Goal: Task Accomplishment & Management: Manage account settings

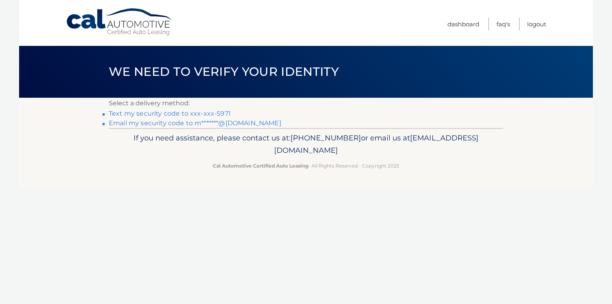
click at [153, 113] on link "Text my security code to xxx-xxx-5971" at bounding box center [170, 114] width 122 height 8
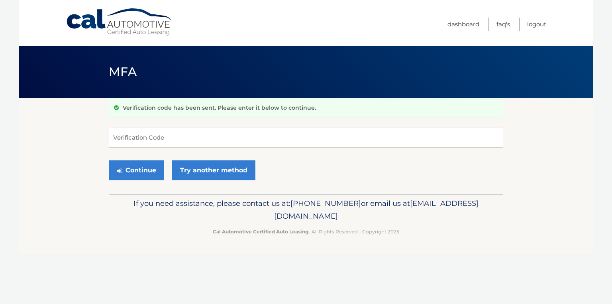
click at [153, 113] on div "Verification code has been sent. Please enter it below to continue." at bounding box center [306, 108] width 394 height 20
click at [131, 136] on input "Verification Code" at bounding box center [306, 138] width 394 height 20
type input "134548"
click at [133, 166] on button "Continue" at bounding box center [136, 170] width 55 height 20
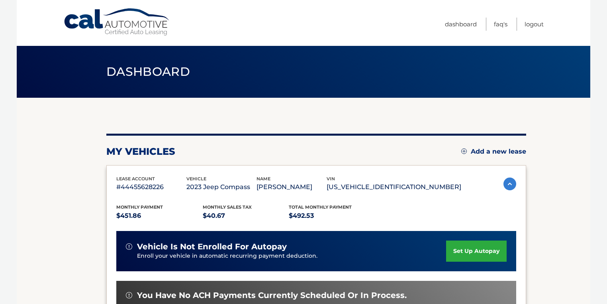
click at [136, 168] on div "lease account #44455628226 vehicle 2023 Jeep Compass name [PERSON_NAME] vin [US…" at bounding box center [316, 282] width 420 height 234
click at [532, 25] on link "Logout" at bounding box center [534, 24] width 19 height 13
